Goal: Transaction & Acquisition: Register for event/course

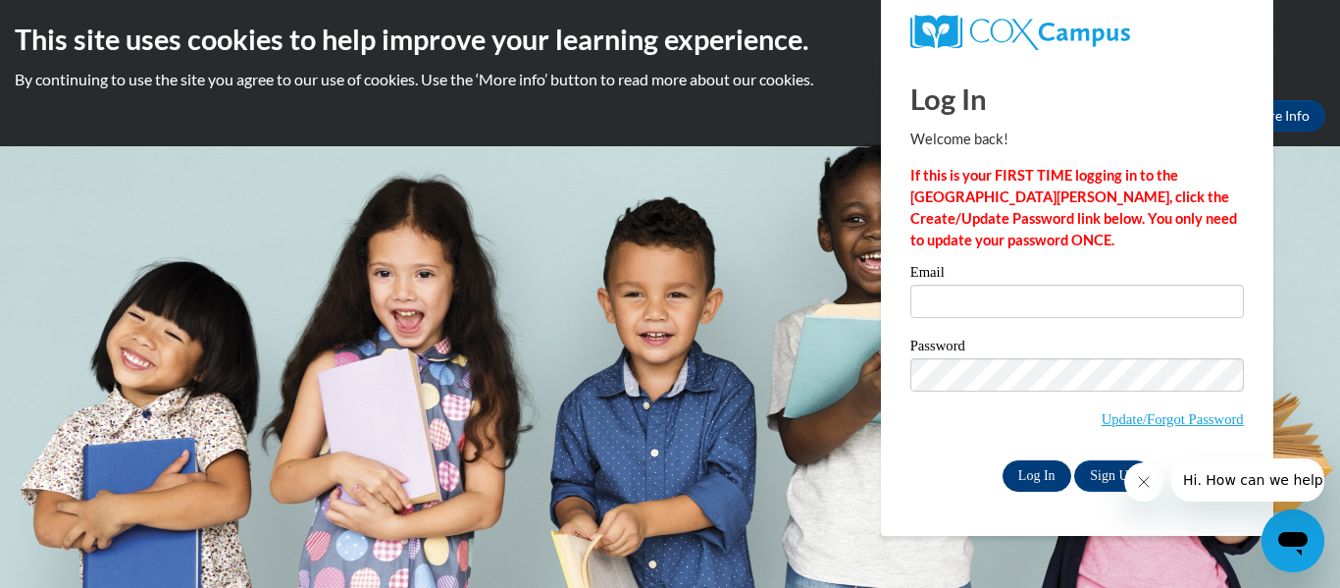
type input "Igreco@kusd.edu"
click at [1039, 476] on input "Log In" at bounding box center [1037, 475] width 69 height 31
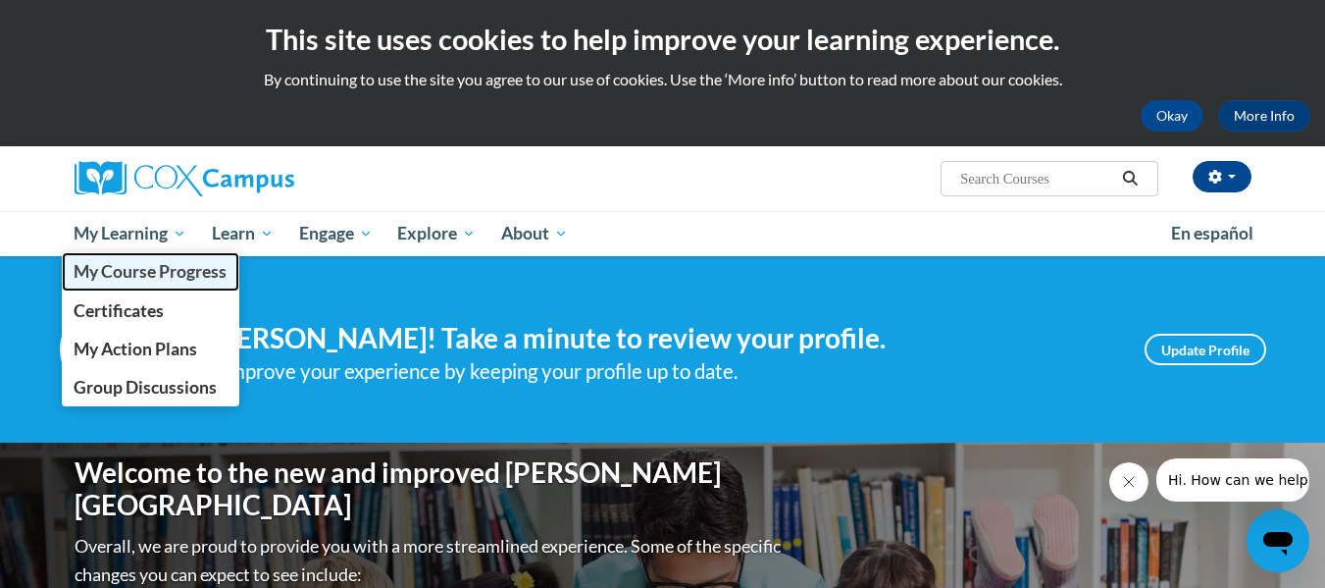
click at [142, 279] on span "My Course Progress" at bounding box center [150, 271] width 153 height 21
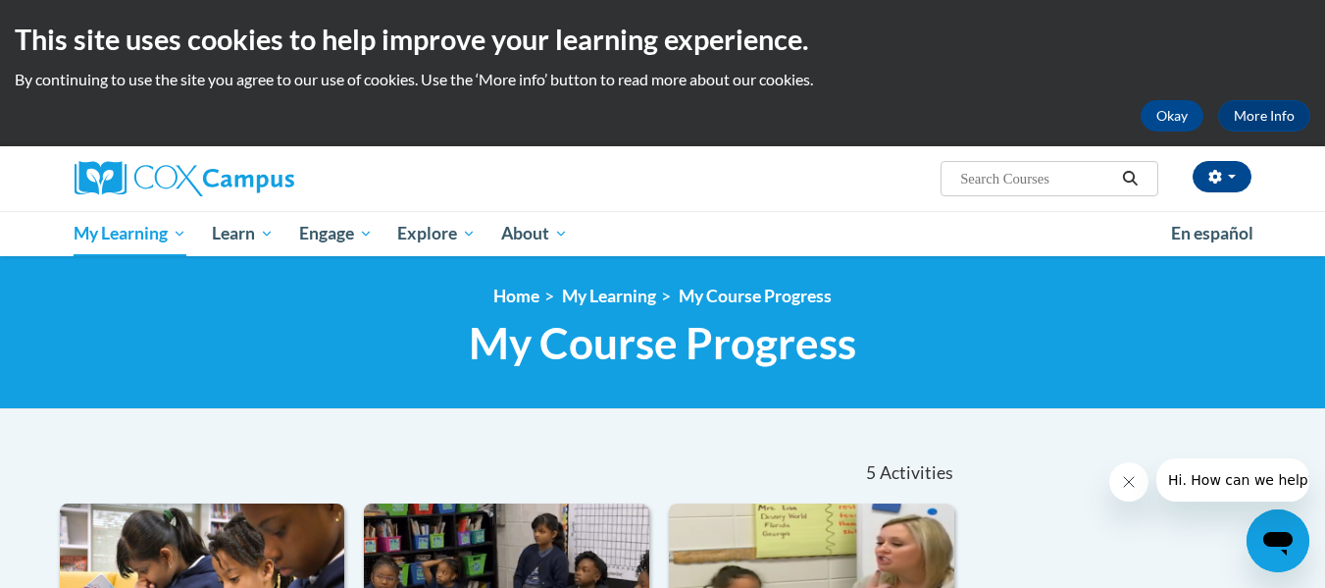
click at [493, 440] on div at bounding box center [663, 440] width 1236 height 1
click at [1026, 168] on input "Search..." at bounding box center [1037, 179] width 157 height 24
type input "reading comprehension"
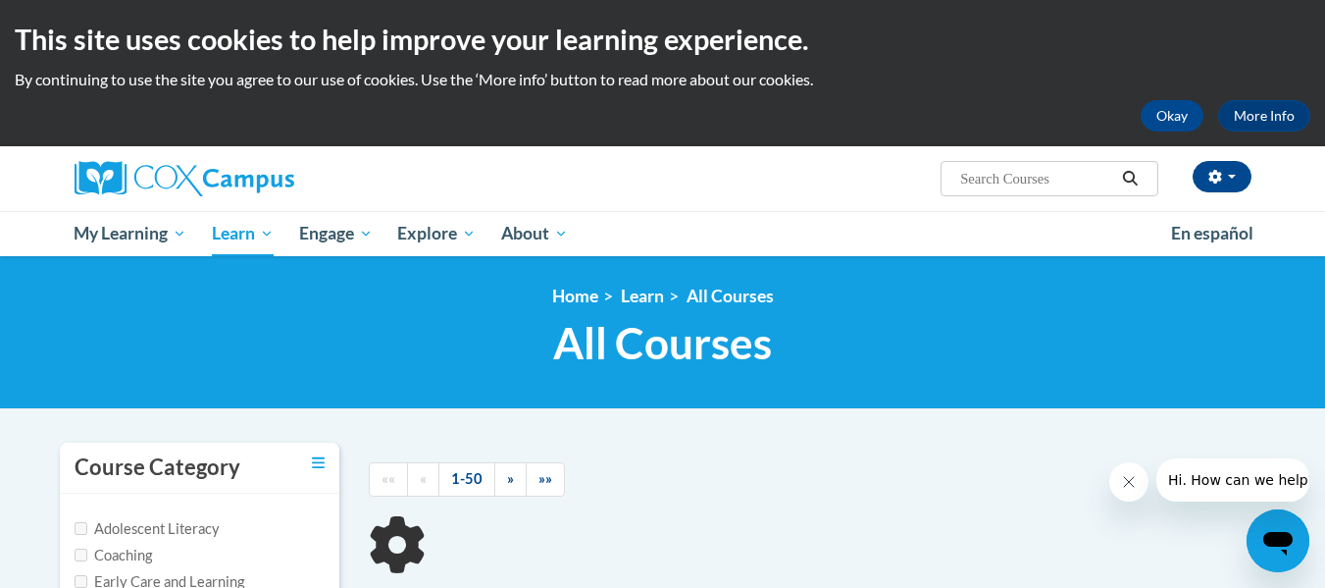
type input "reading comprehension"
click at [708, 430] on body "This site uses cookies to help improve your learning experience. By continuing …" at bounding box center [662, 595] width 1325 height 1190
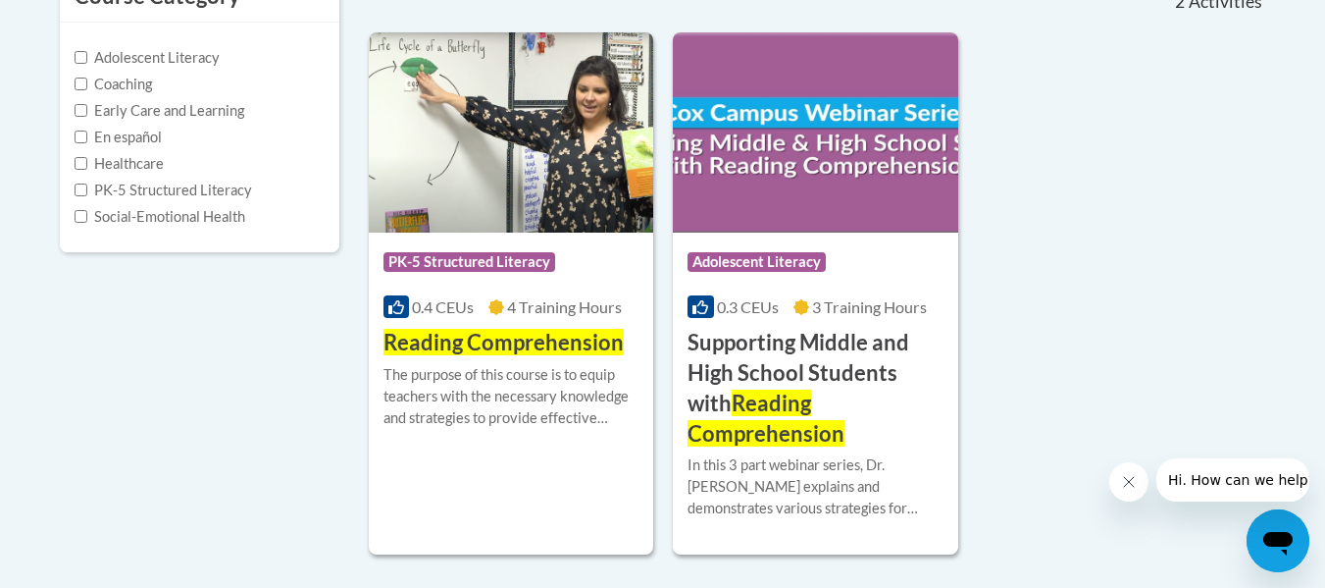
scroll to position [510, 0]
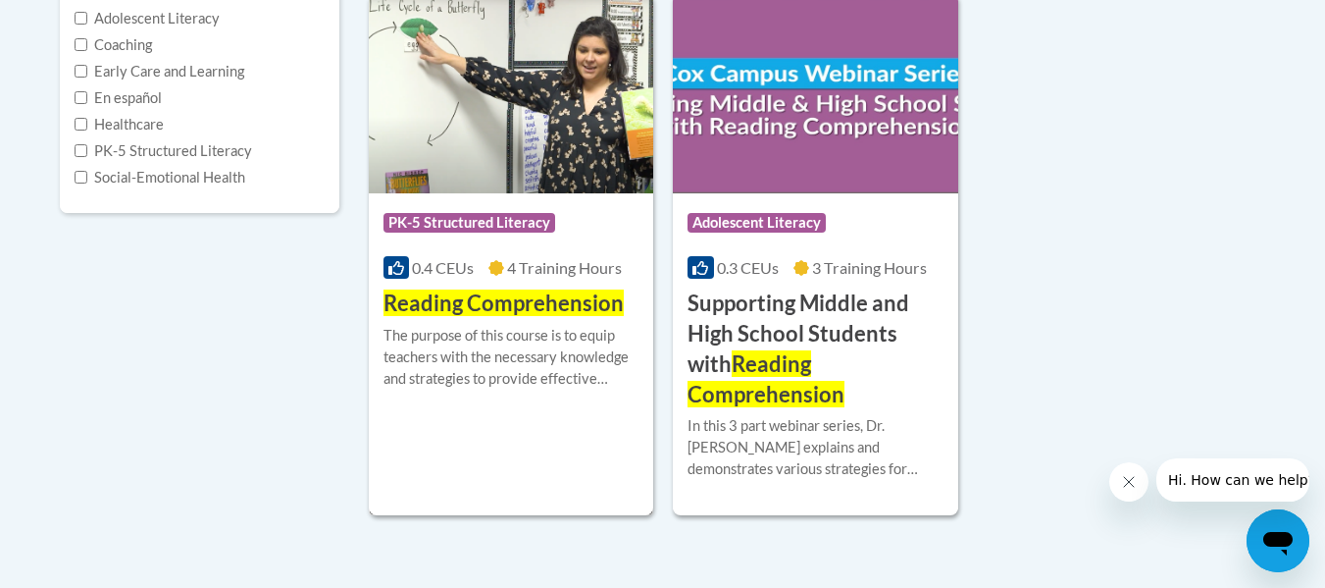
click at [509, 311] on span "Reading Comprehension" at bounding box center [504, 302] width 240 height 26
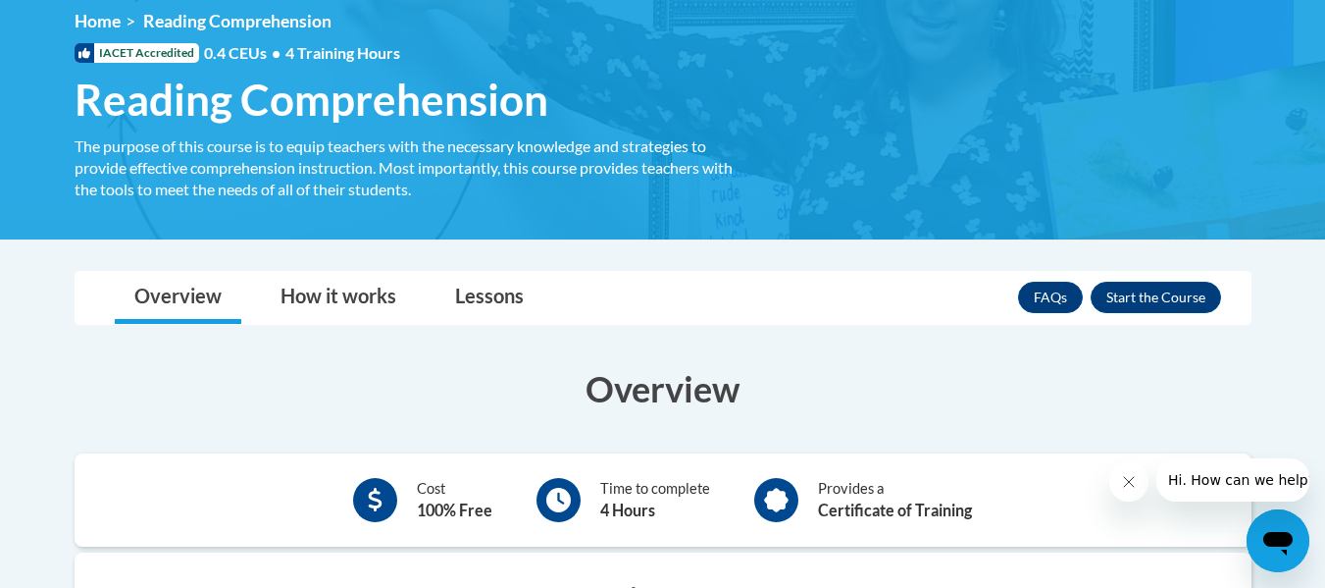
scroll to position [314, 0]
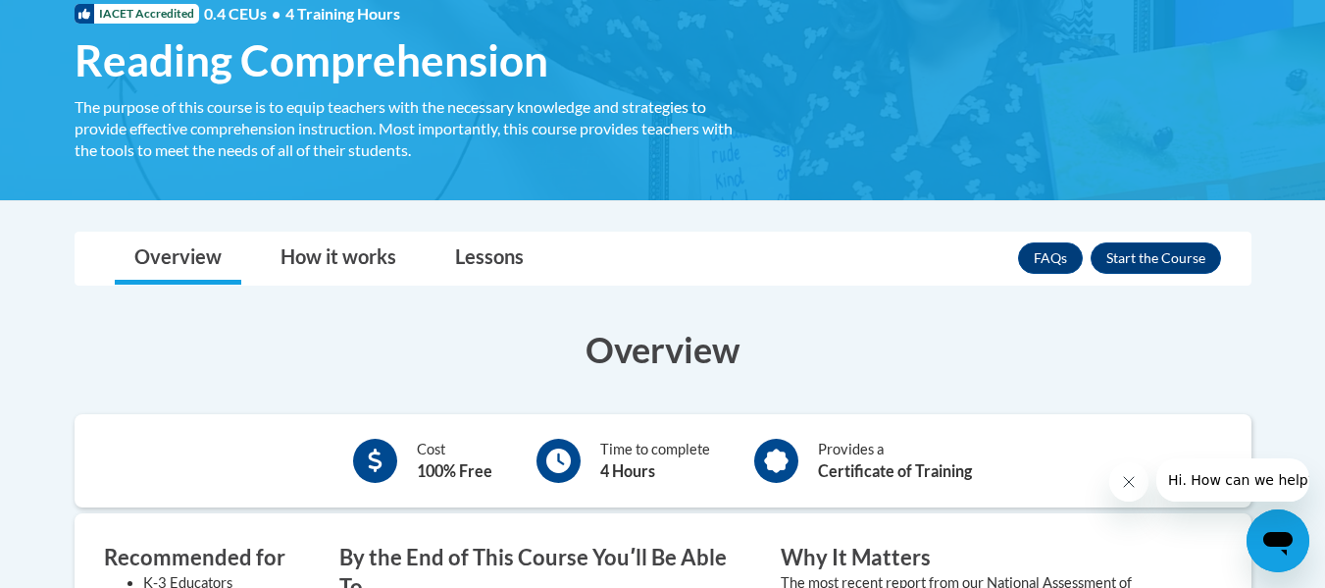
click at [742, 252] on div "Overview How it works Lessons Resources FAQs Enroll" at bounding box center [663, 259] width 1146 height 52
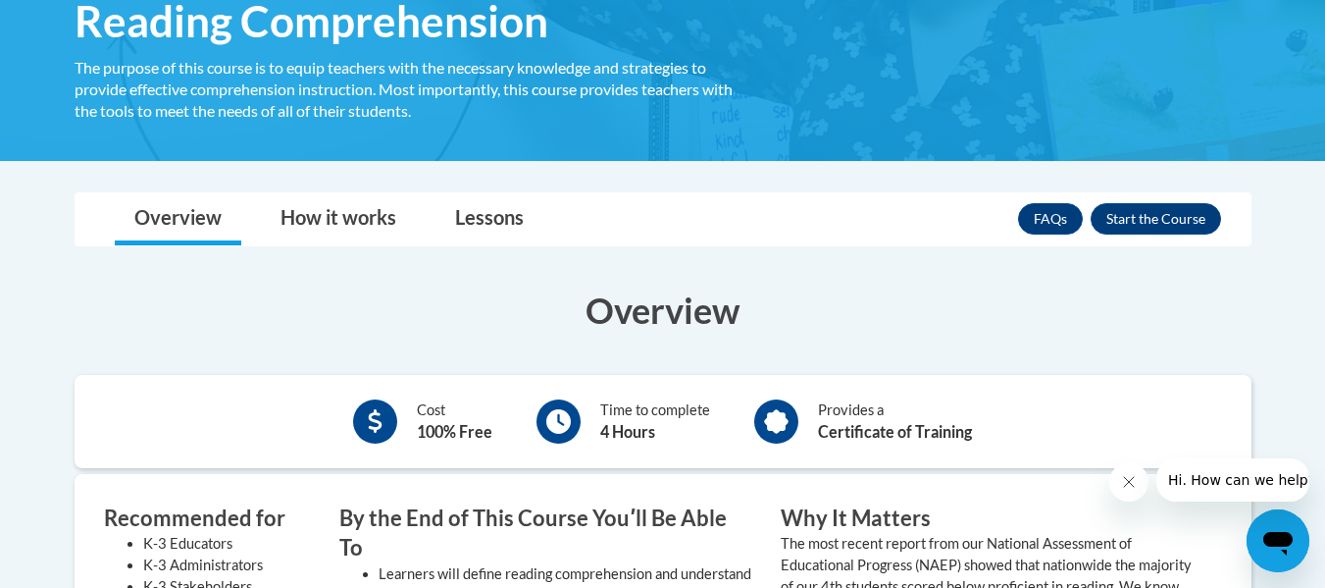
scroll to position [471, 0]
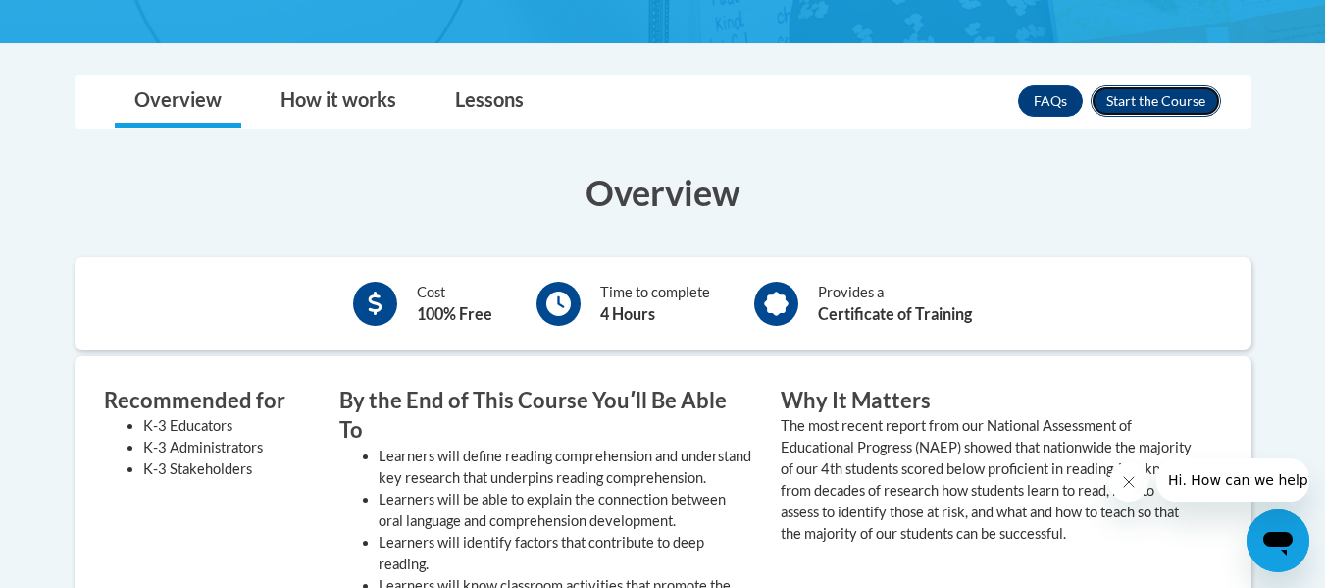
click at [1141, 104] on button "Enroll" at bounding box center [1156, 100] width 130 height 31
